Goal: Find specific page/section: Find specific page/section

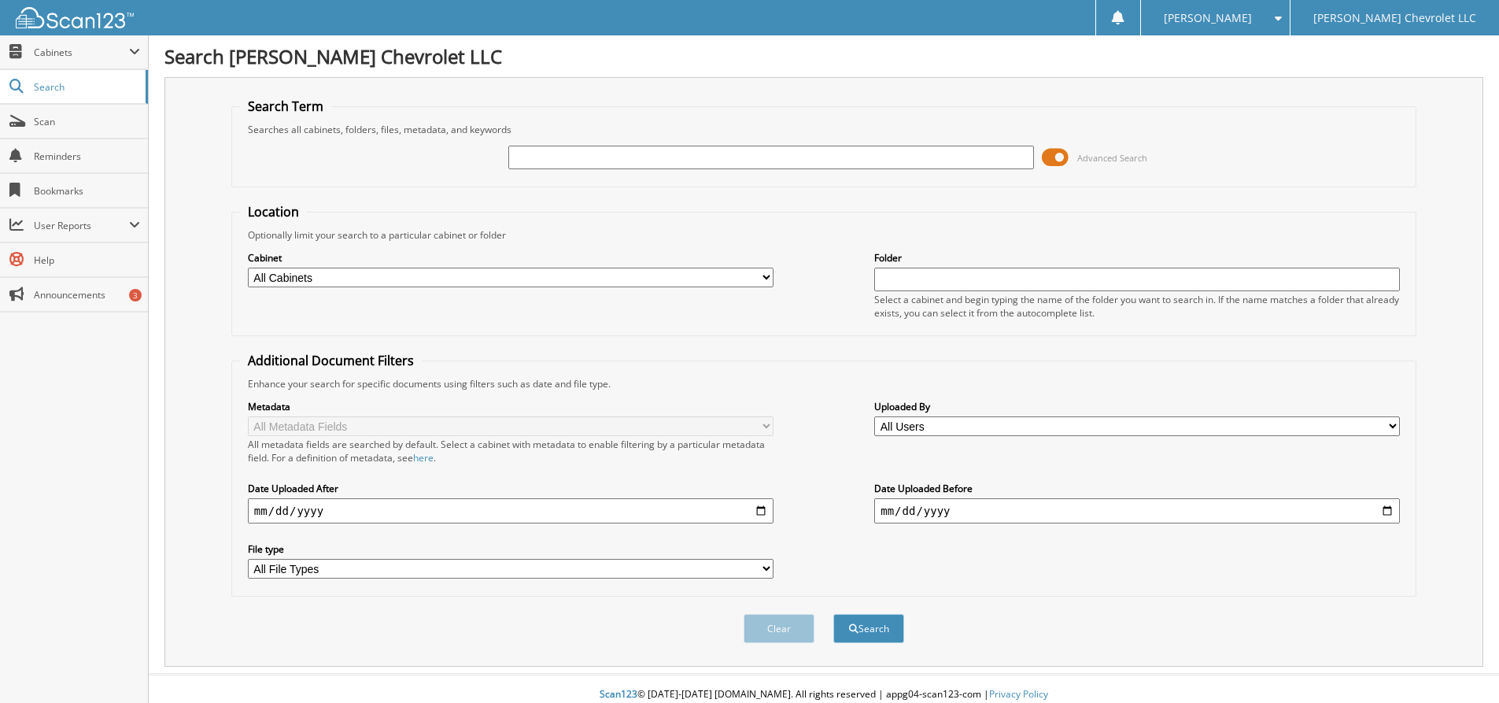
click at [564, 168] on input "text" at bounding box center [771, 158] width 526 height 24
type input "16759"
click at [833, 614] on button "Search" at bounding box center [868, 628] width 71 height 29
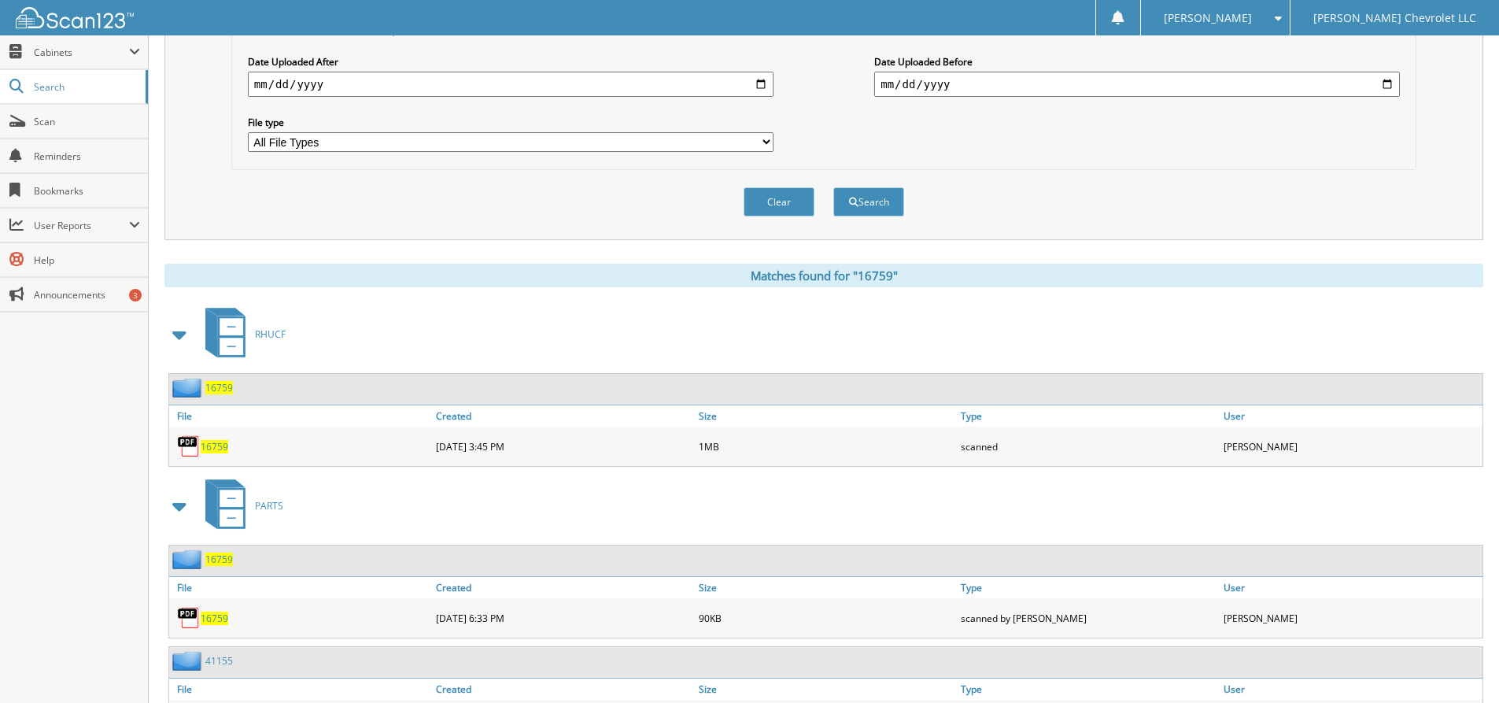
scroll to position [537, 0]
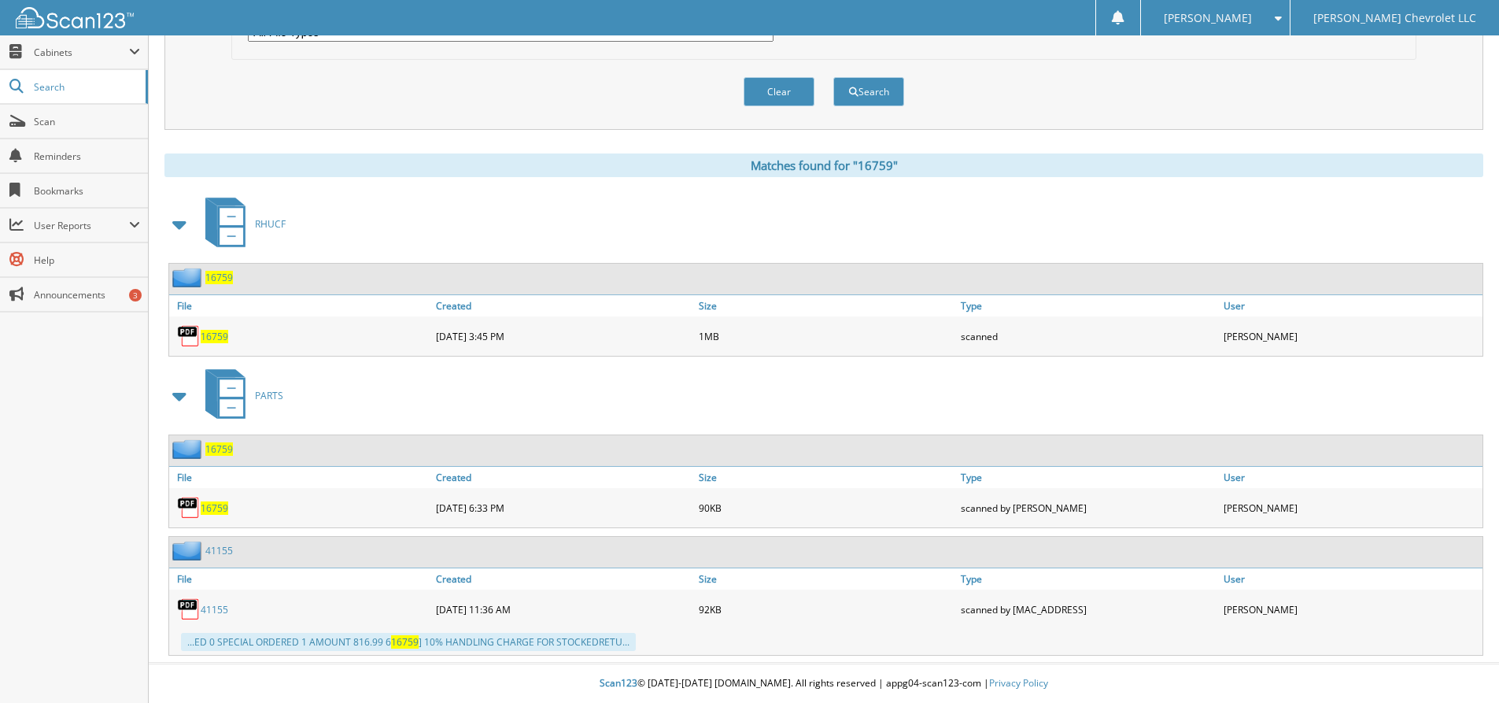
click at [212, 334] on span "16759" at bounding box center [215, 336] width 28 height 13
